Goal: Information Seeking & Learning: Learn about a topic

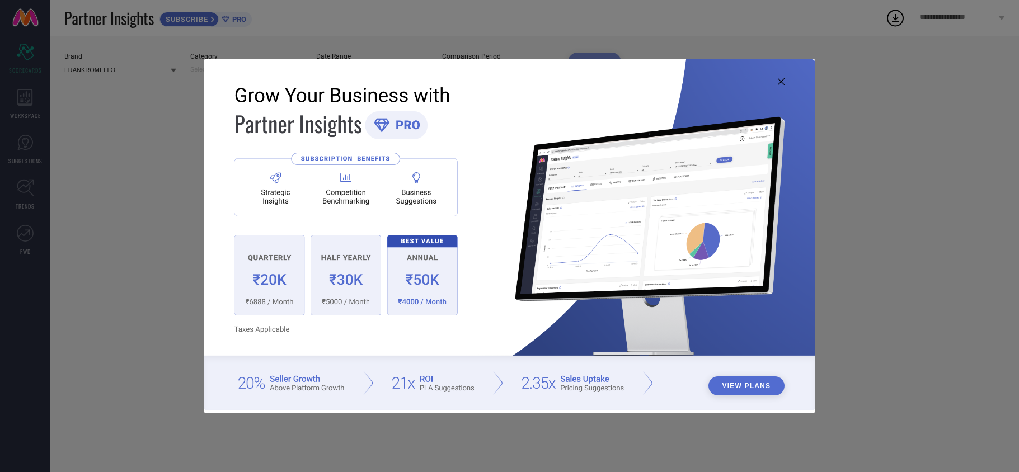
type input "All"
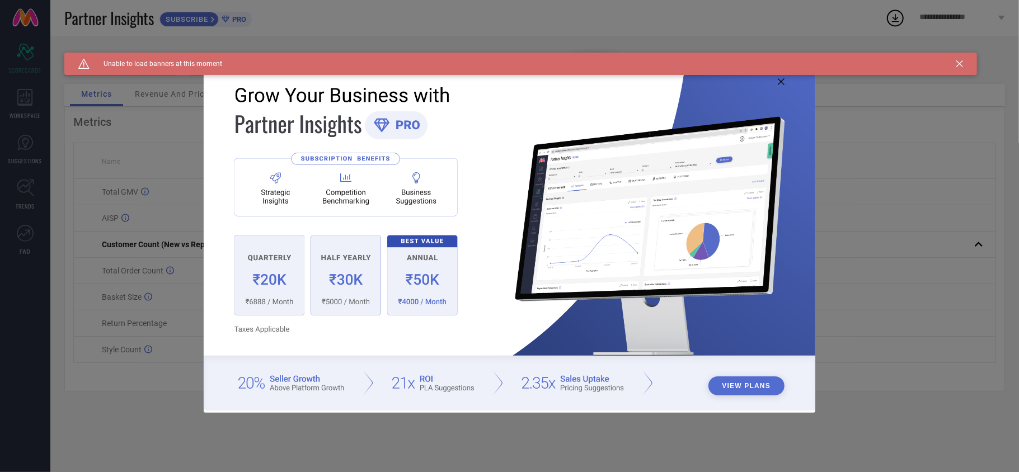
click at [964, 62] on div "Caution Created with Sketch. Unable to load banners at this moment" at bounding box center [520, 64] width 913 height 22
click at [961, 62] on icon at bounding box center [960, 63] width 7 height 7
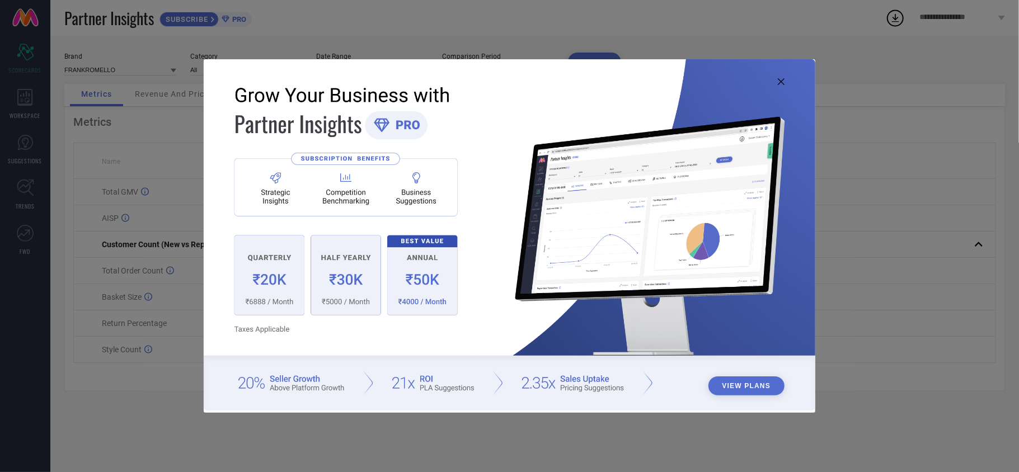
click at [777, 81] on img at bounding box center [510, 235] width 612 height 352
click at [779, 79] on icon at bounding box center [781, 81] width 7 height 7
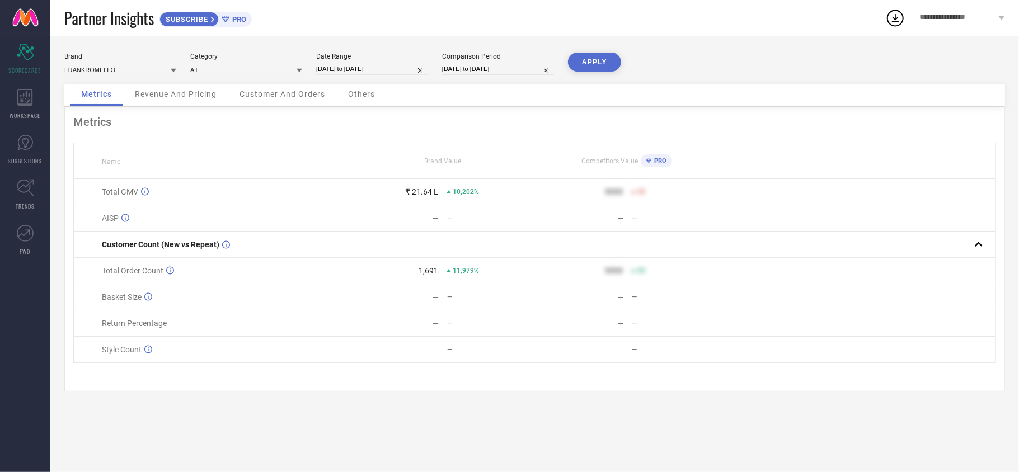
click at [206, 88] on div "Revenue And Pricing" at bounding box center [176, 95] width 104 height 22
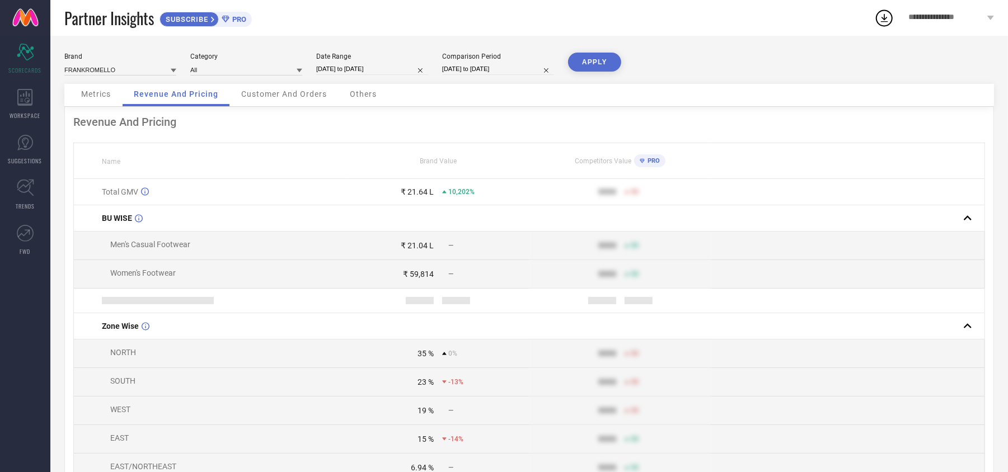
click at [301, 94] on span "Customer And Orders" at bounding box center [284, 94] width 86 height 9
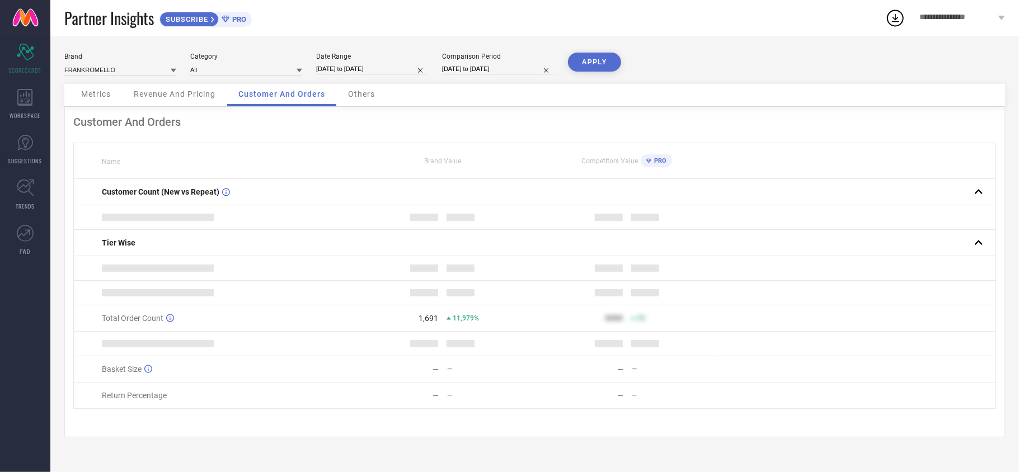
click at [361, 92] on span "Others" at bounding box center [361, 94] width 27 height 9
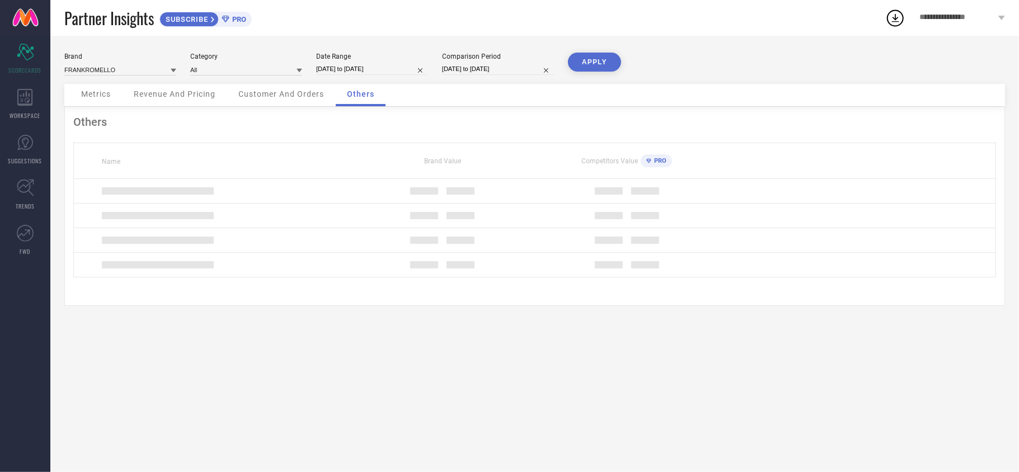
click at [222, 111] on div "Others Name Brand Value Competitors Value PRO" at bounding box center [534, 206] width 941 height 199
click at [203, 101] on div "Revenue And Pricing" at bounding box center [175, 95] width 104 height 22
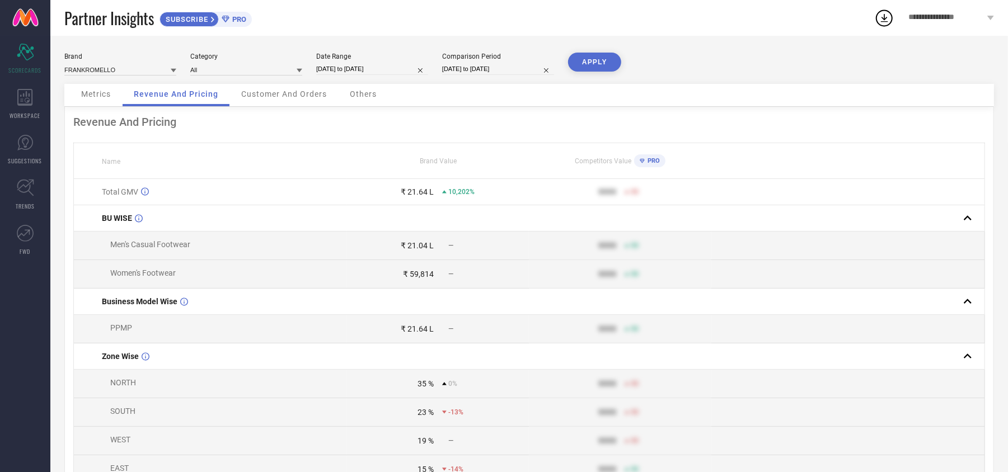
click at [104, 96] on span "Metrics" at bounding box center [96, 94] width 30 height 9
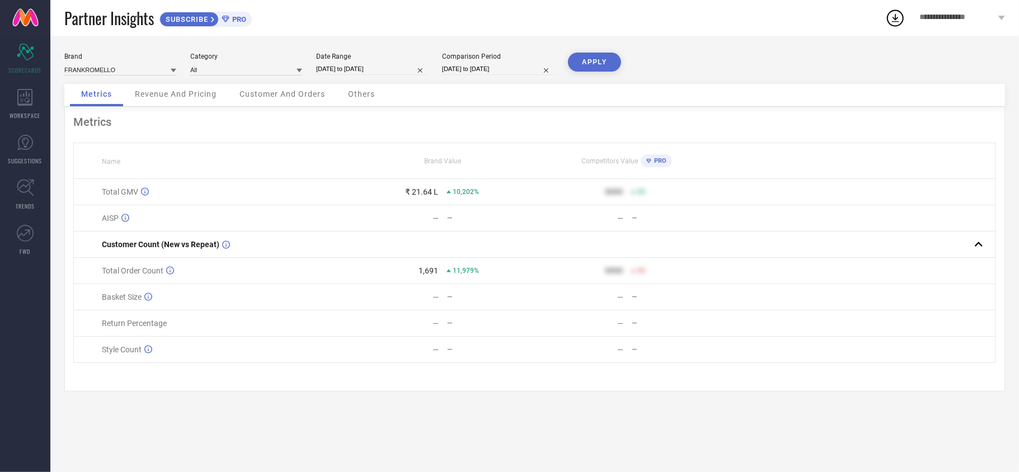
click at [205, 94] on span "Revenue And Pricing" at bounding box center [176, 94] width 82 height 9
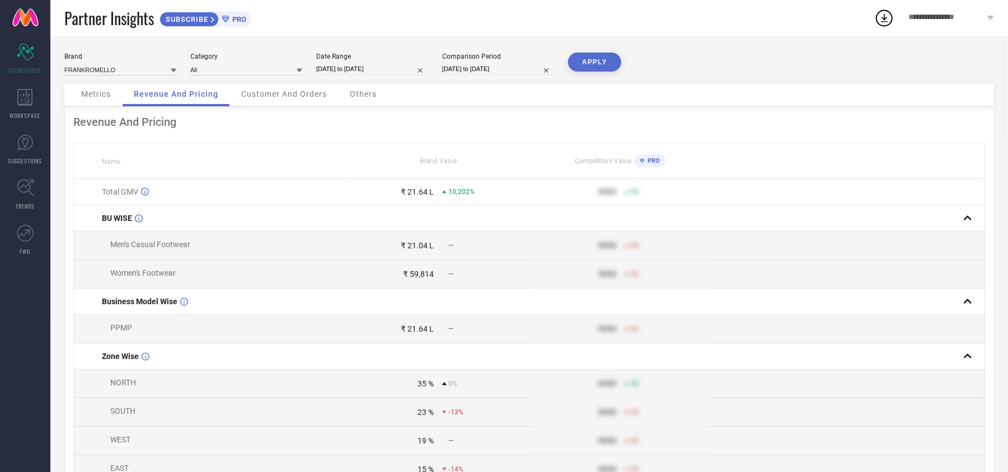
click at [267, 92] on span "Customer And Orders" at bounding box center [284, 94] width 86 height 9
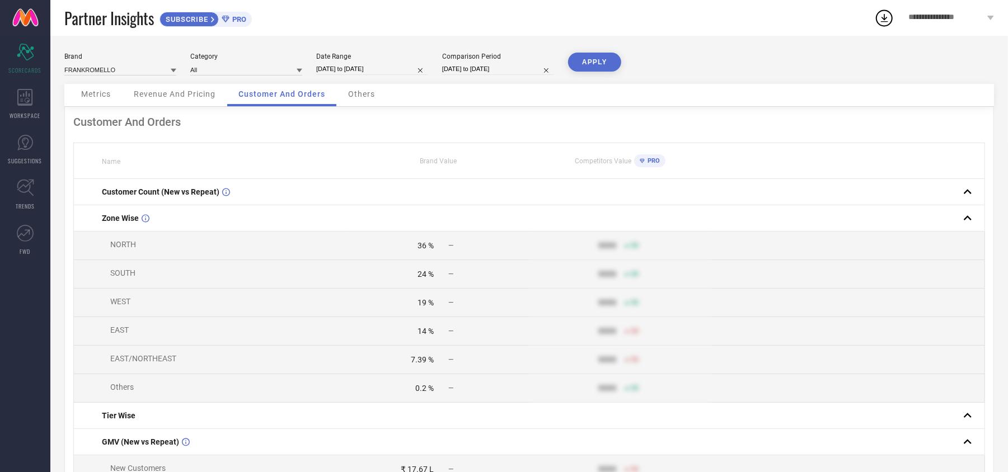
click at [344, 97] on div "Others" at bounding box center [361, 95] width 49 height 22
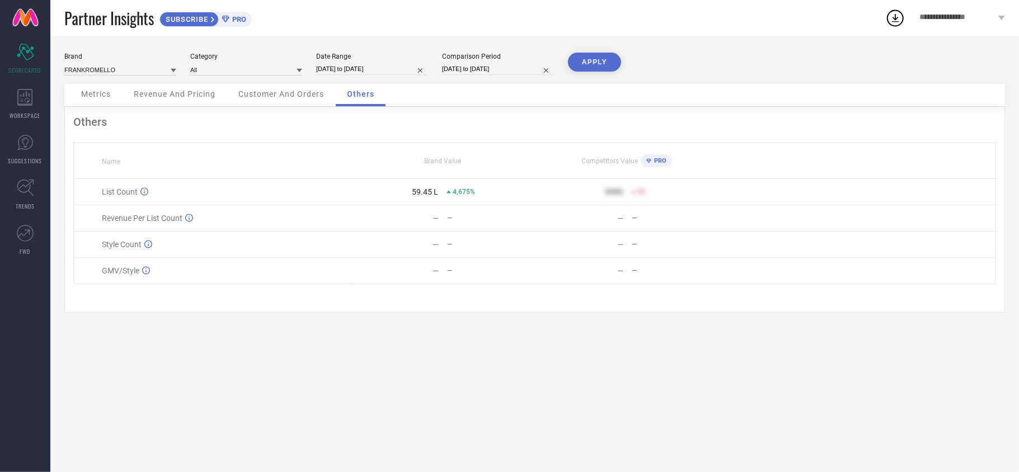
click at [134, 106] on div "Revenue And Pricing" at bounding box center [175, 95] width 104 height 22
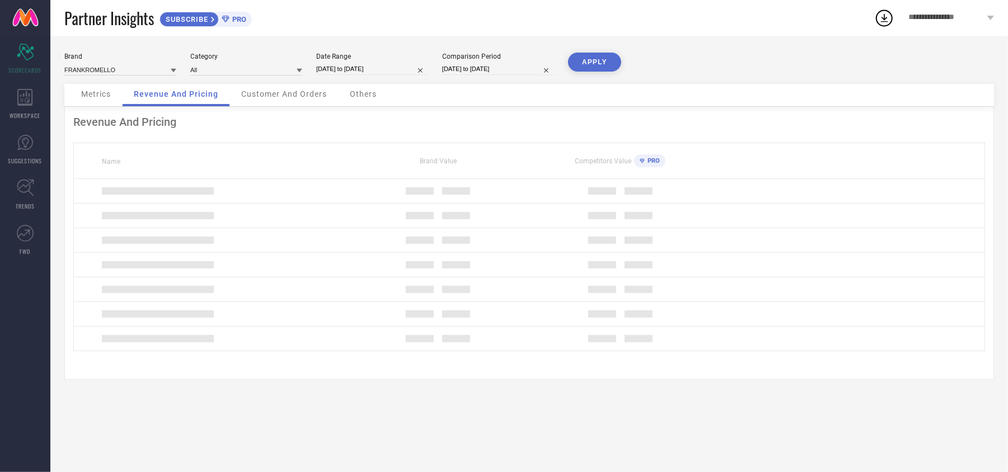
click at [101, 102] on div "Metrics" at bounding box center [96, 95] width 52 height 22
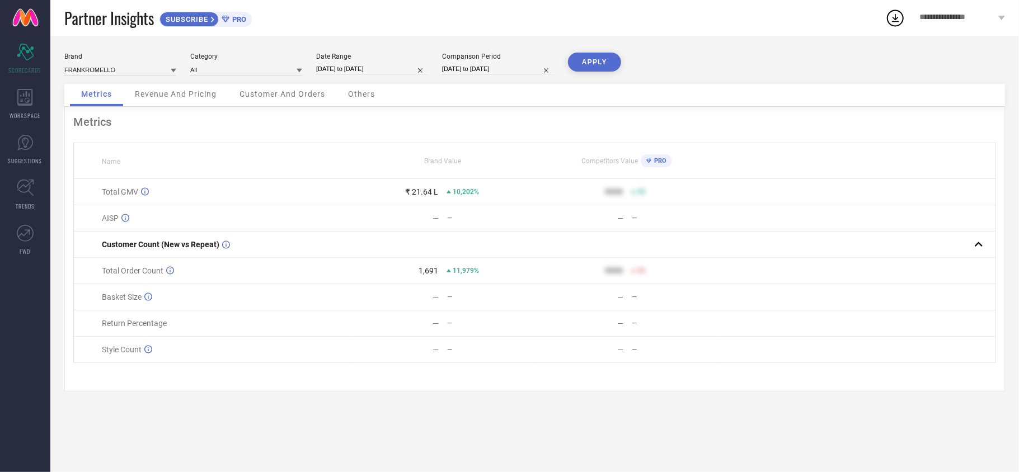
click at [418, 195] on div "₹ 21.64 L" at bounding box center [421, 192] width 33 height 9
click at [196, 94] on span "Revenue And Pricing" at bounding box center [176, 94] width 82 height 9
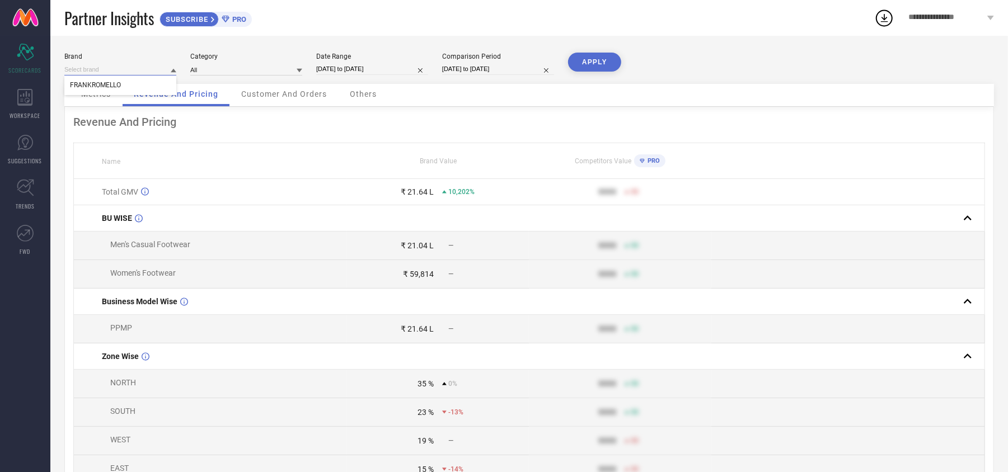
click at [119, 68] on input at bounding box center [120, 70] width 112 height 12
click at [348, 59] on div "Date Range" at bounding box center [372, 57] width 112 height 8
click at [29, 104] on icon at bounding box center [25, 97] width 16 height 17
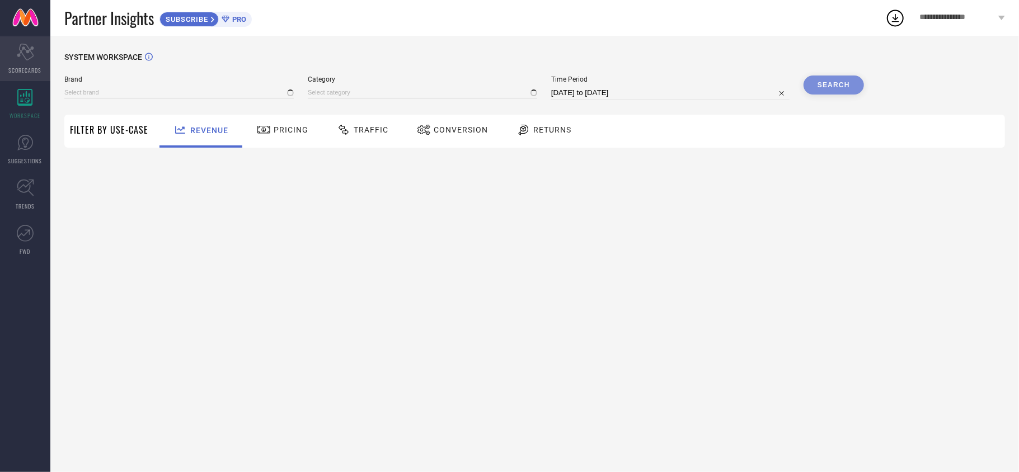
type input "FRANKROMELLO"
type input "All"
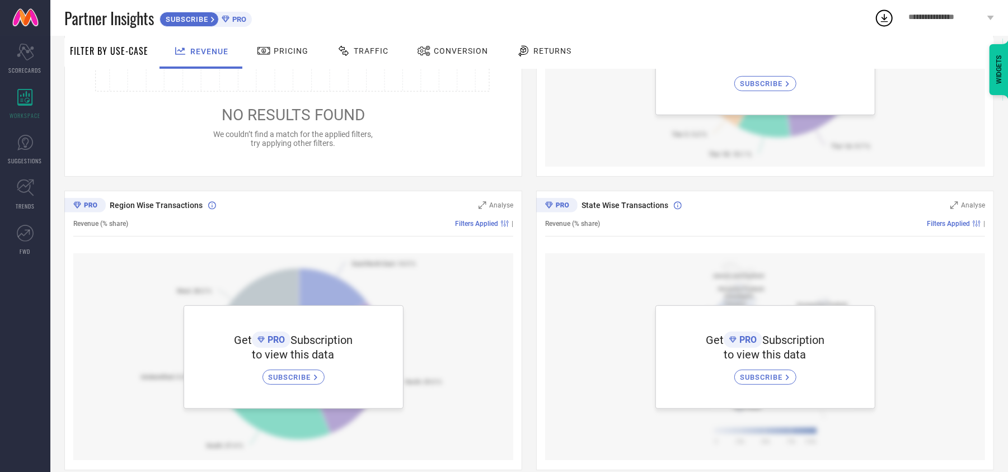
scroll to position [283, 0]
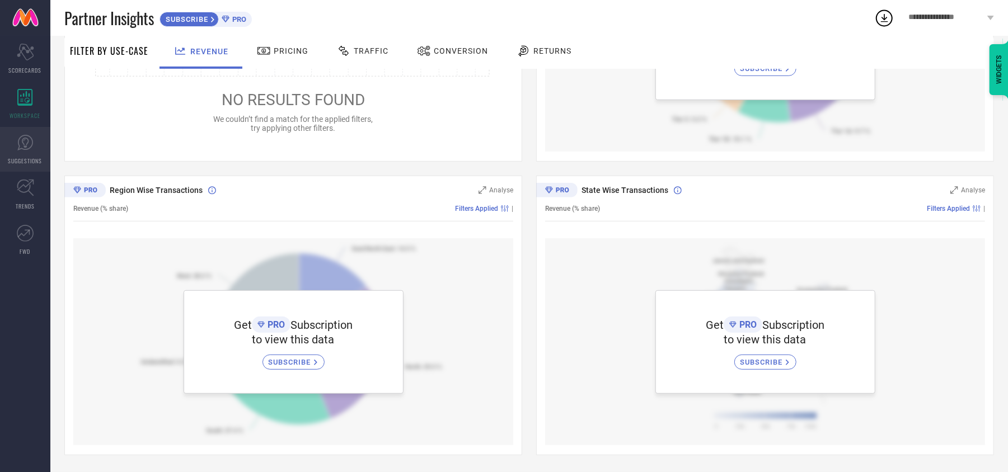
click at [16, 146] on link "SUGGESTIONS" at bounding box center [25, 149] width 50 height 45
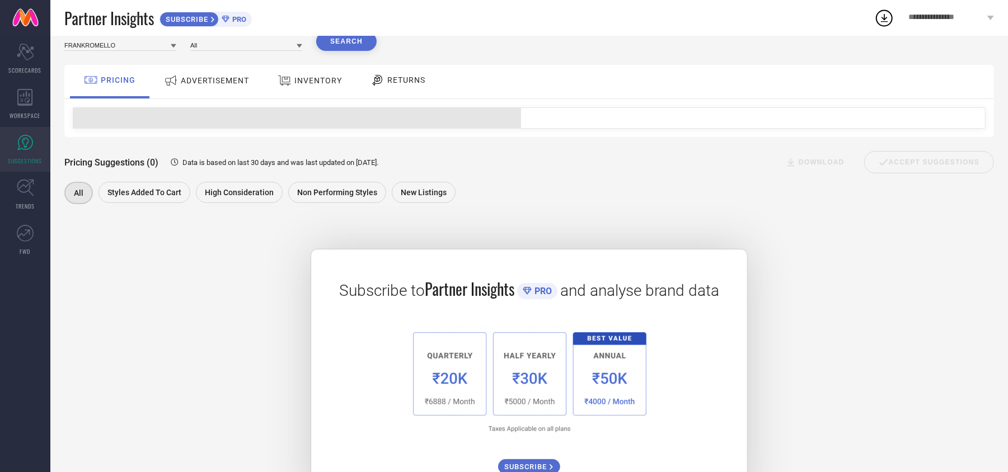
scroll to position [100, 0]
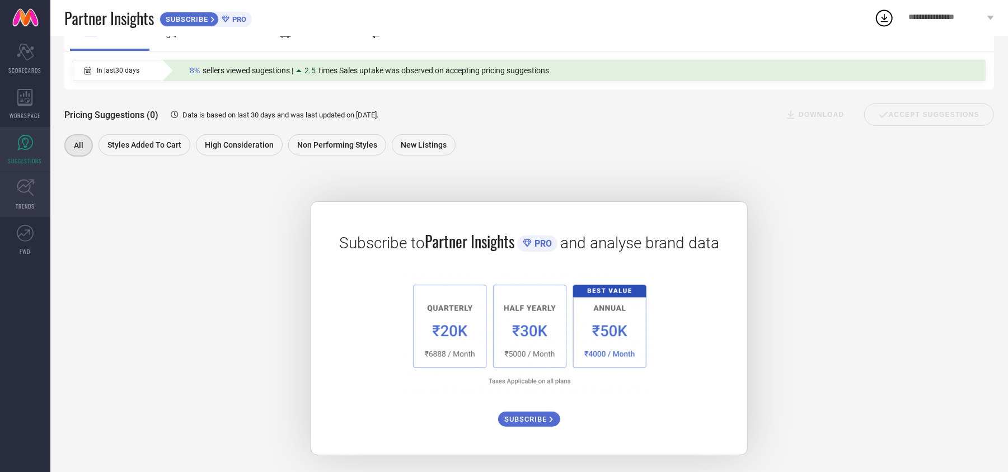
click at [39, 209] on link "TRENDS" at bounding box center [25, 194] width 50 height 45
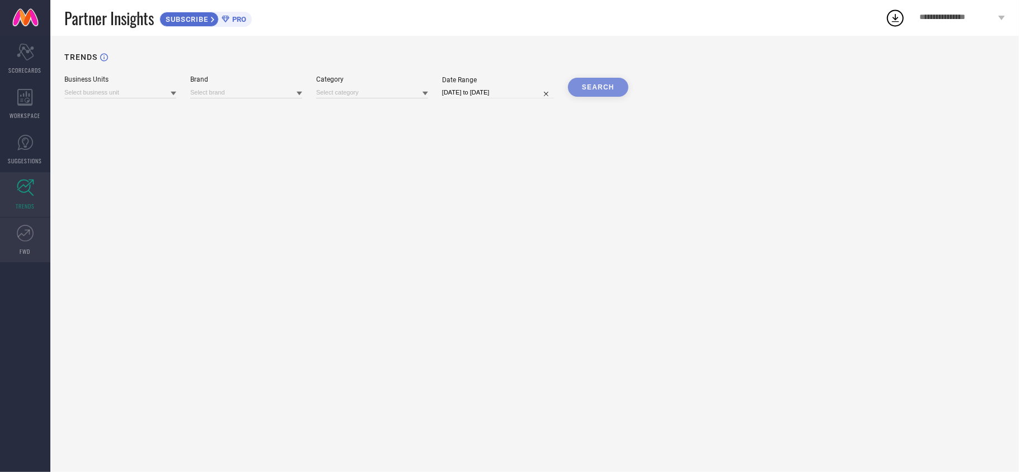
click at [26, 227] on icon at bounding box center [25, 233] width 17 height 17
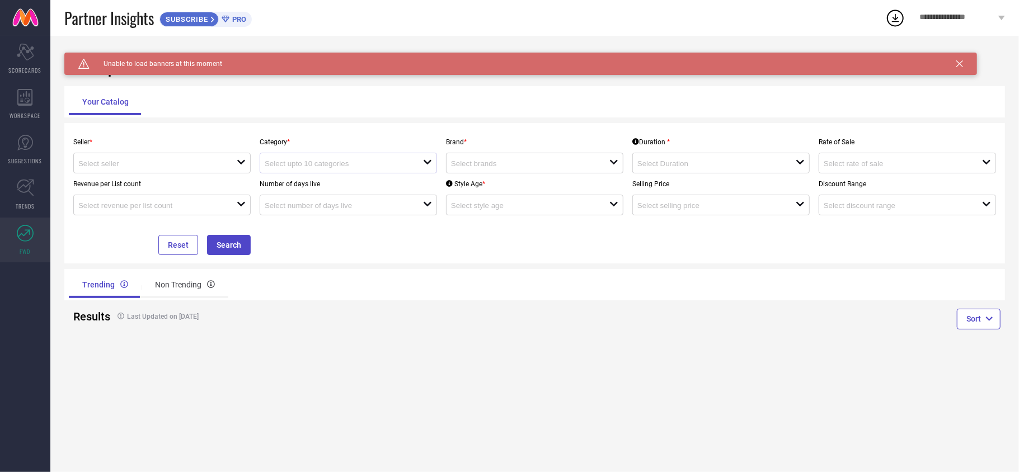
click at [377, 157] on div "open" at bounding box center [348, 163] width 177 height 21
click at [34, 63] on div "Scorecard SCORECARDS" at bounding box center [25, 58] width 50 height 45
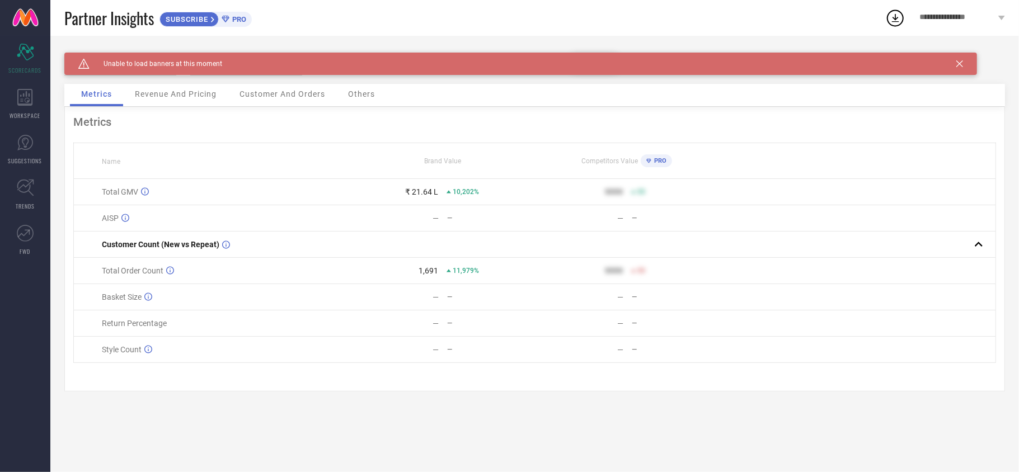
click at [196, 105] on div "Revenue And Pricing" at bounding box center [176, 95] width 104 height 22
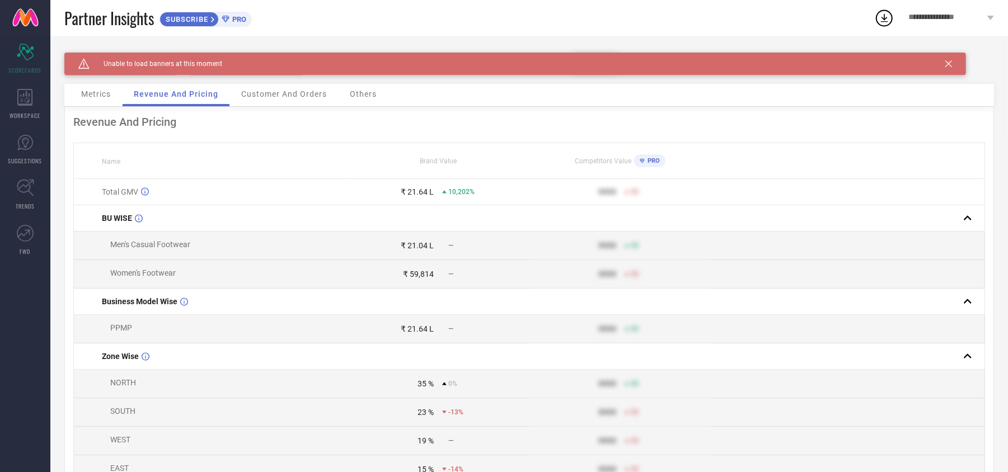
click at [283, 106] on div "Customer And Orders" at bounding box center [284, 95] width 108 height 22
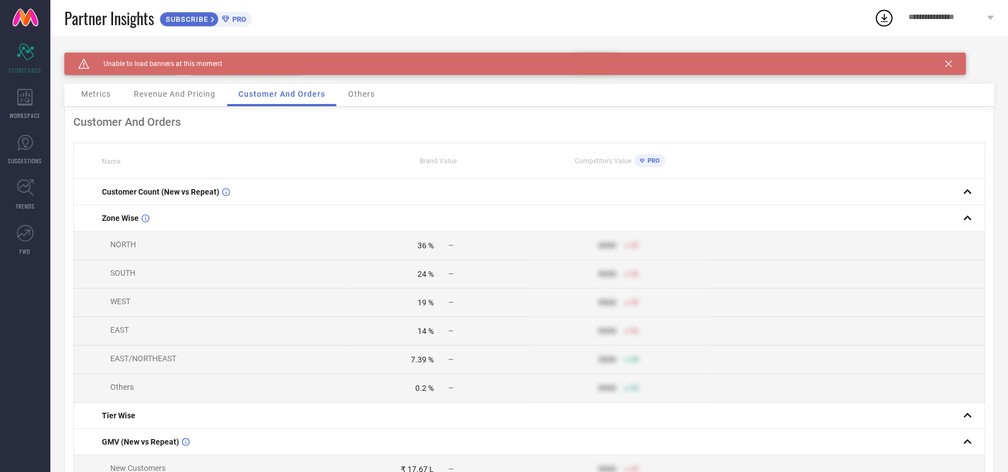
click at [175, 101] on div "Revenue And Pricing" at bounding box center [175, 95] width 104 height 22
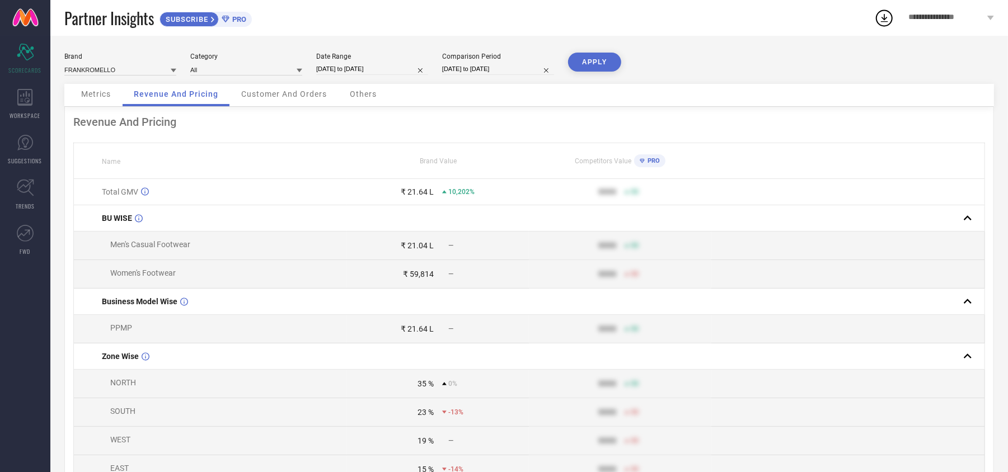
click at [380, 96] on div "Others" at bounding box center [363, 95] width 49 height 22
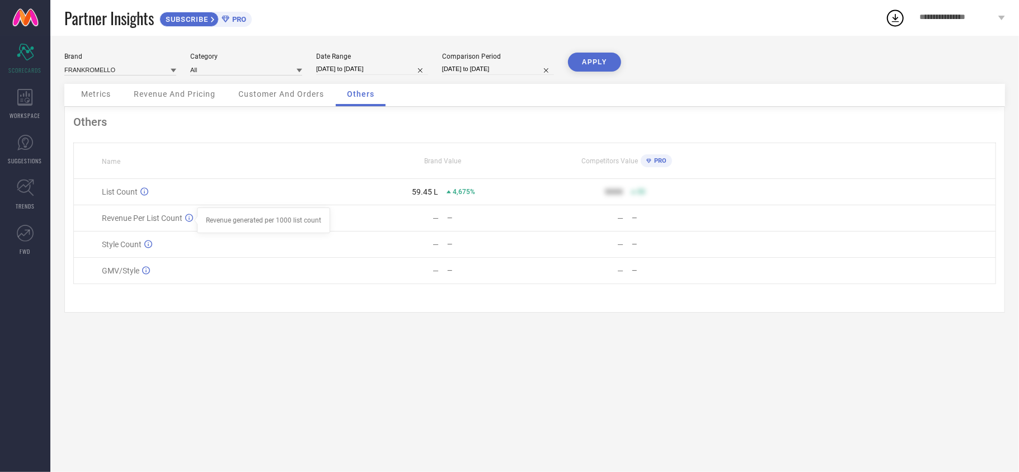
click at [189, 218] on icon at bounding box center [189, 218] width 8 height 8
click at [147, 249] on icon at bounding box center [148, 244] width 8 height 8
click at [278, 97] on span "Customer And Orders" at bounding box center [281, 94] width 86 height 9
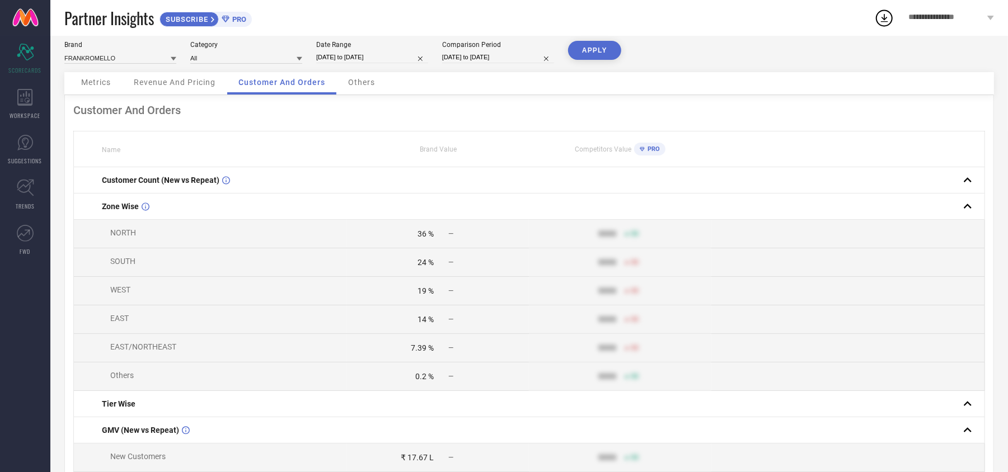
scroll to position [236, 0]
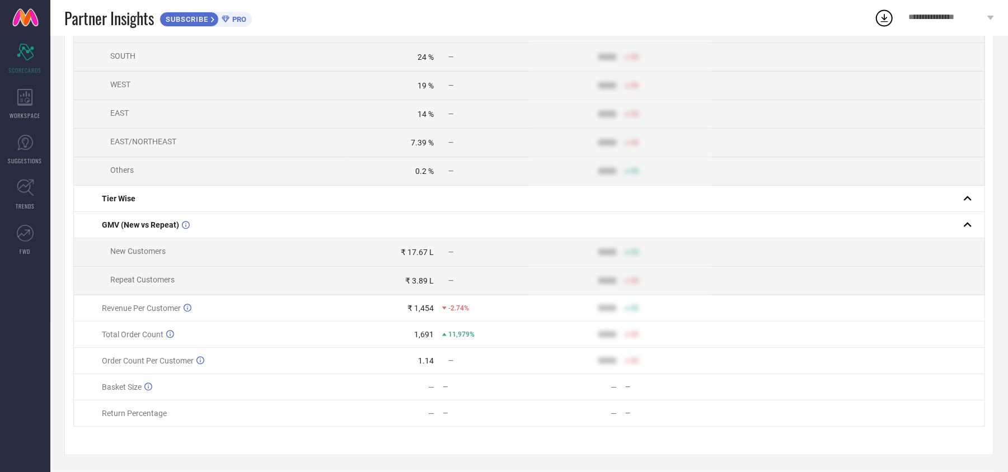
click at [437, 377] on td "— —" at bounding box center [438, 388] width 182 height 26
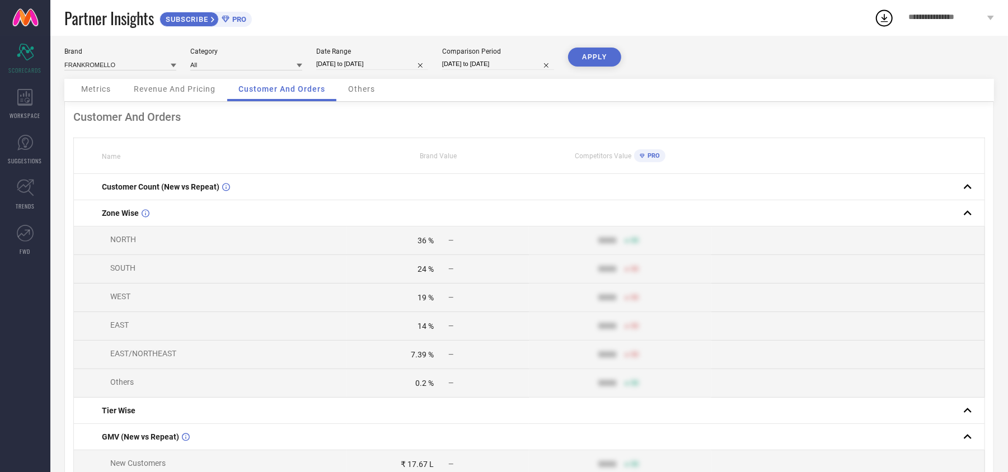
scroll to position [0, 0]
